Goal: Information Seeking & Learning: Find specific fact

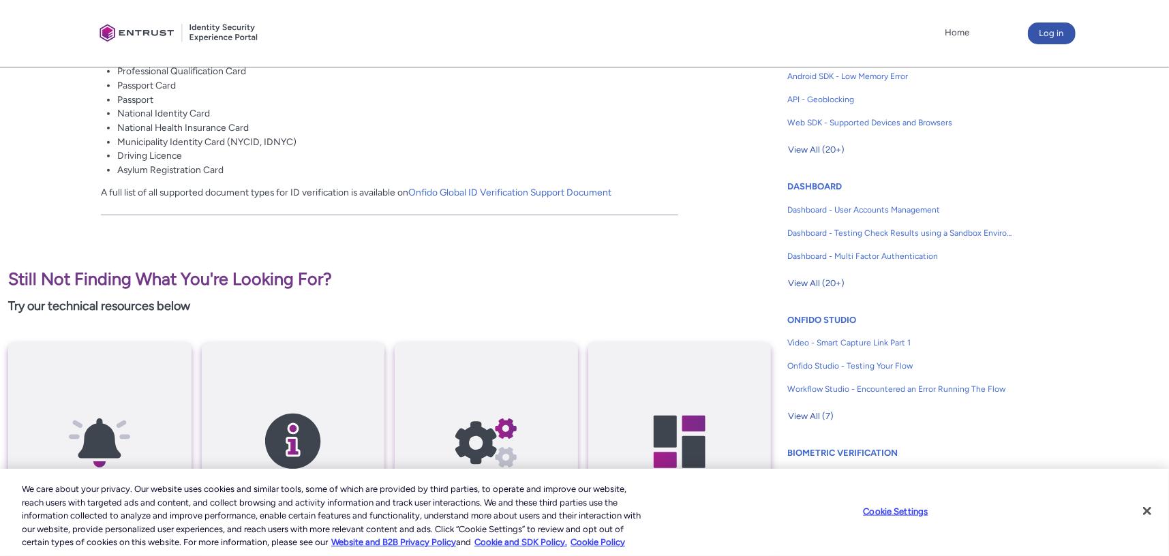
scroll to position [368, 0]
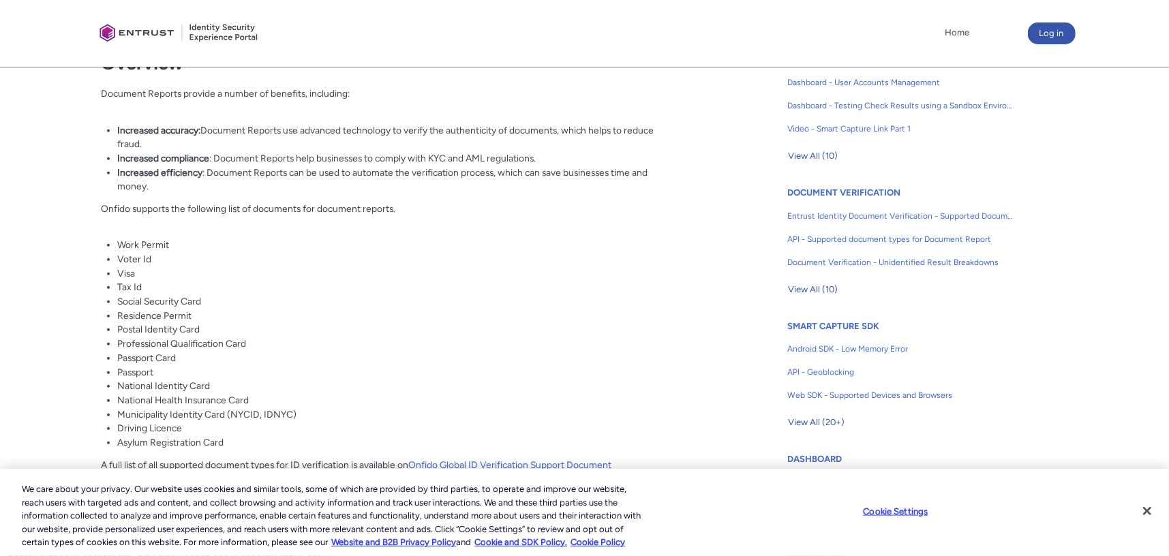
drag, startPoint x: 185, startPoint y: 130, endPoint x: 274, endPoint y: 147, distance: 90.1
click at [270, 141] on li "Increased accuracy: Document Reports use advanced technology to verify the auth…" at bounding box center [397, 137] width 561 height 28
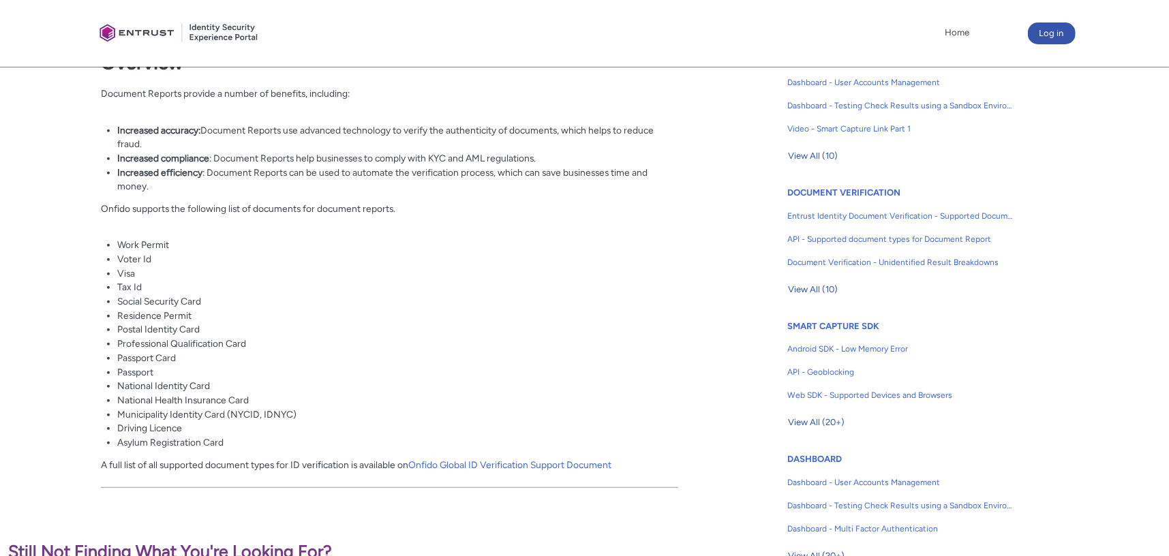
click at [277, 179] on li "Increased efficiency : Document Reports can be used to automate the verificatio…" at bounding box center [397, 180] width 561 height 28
drag, startPoint x: 189, startPoint y: 213, endPoint x: 205, endPoint y: 213, distance: 15.7
click at [205, 213] on p "Onfido supports the following list of documents for document reports." at bounding box center [390, 216] width 578 height 28
drag, startPoint x: 205, startPoint y: 213, endPoint x: 202, endPoint y: 244, distance: 31.5
click at [205, 213] on p "Onfido supports the following list of documents for document reports." at bounding box center [390, 216] width 578 height 28
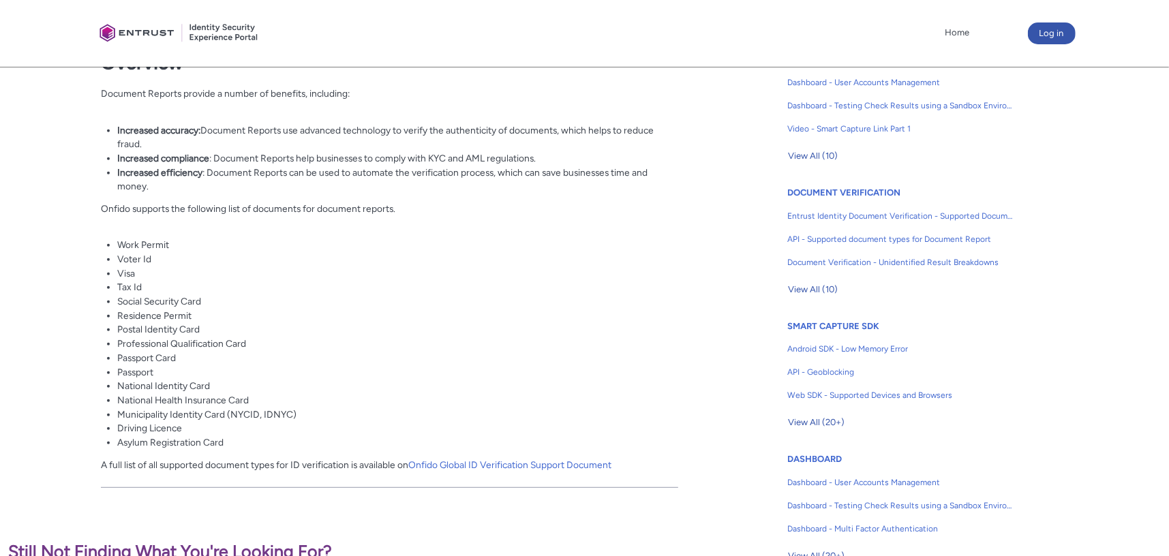
click at [180, 288] on li "Tax Id" at bounding box center [397, 287] width 561 height 14
drag, startPoint x: 176, startPoint y: 446, endPoint x: 192, endPoint y: 446, distance: 16.4
click at [192, 446] on li "Asylum Registration Card" at bounding box center [397, 443] width 561 height 14
click at [163, 442] on li "Asylum Registration Card" at bounding box center [397, 443] width 561 height 14
click at [475, 466] on link "Onfido Global ID Verification Support Document" at bounding box center [509, 465] width 203 height 11
